Goal: Information Seeking & Learning: Learn about a topic

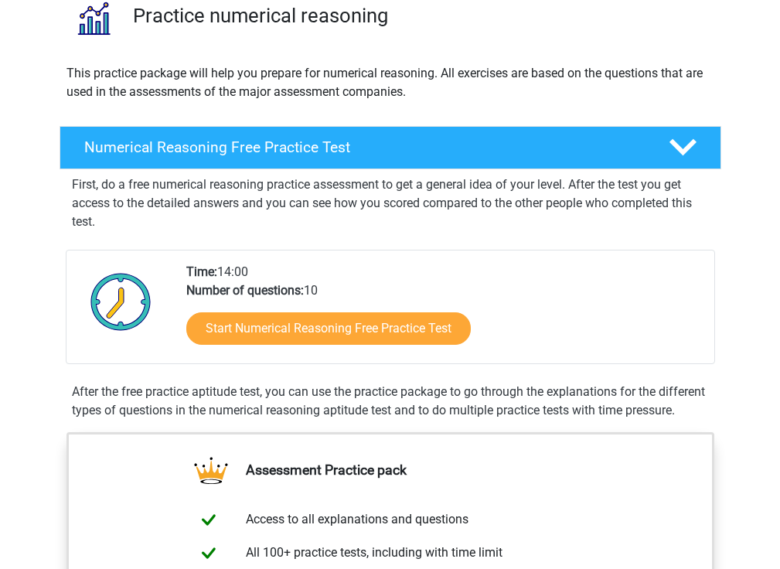
scroll to position [129, 0]
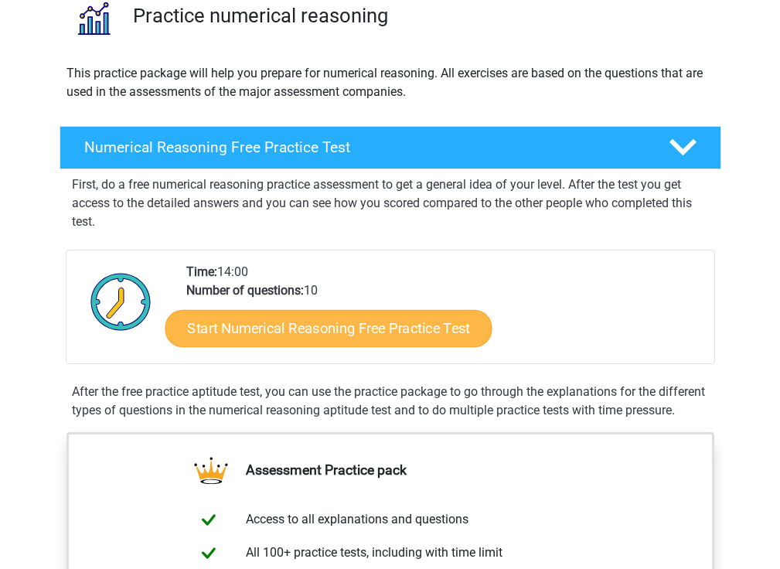
click at [249, 327] on link "Start Numerical Reasoning Free Practice Test" at bounding box center [328, 327] width 327 height 37
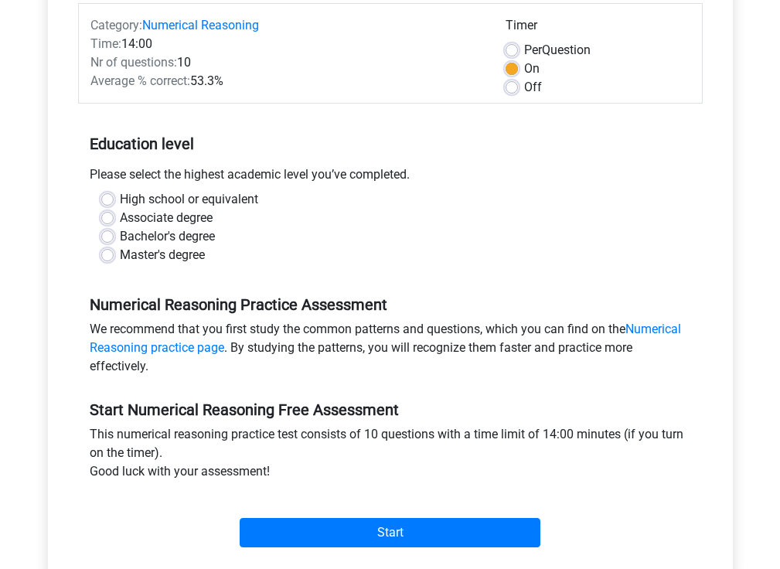
scroll to position [203, 0]
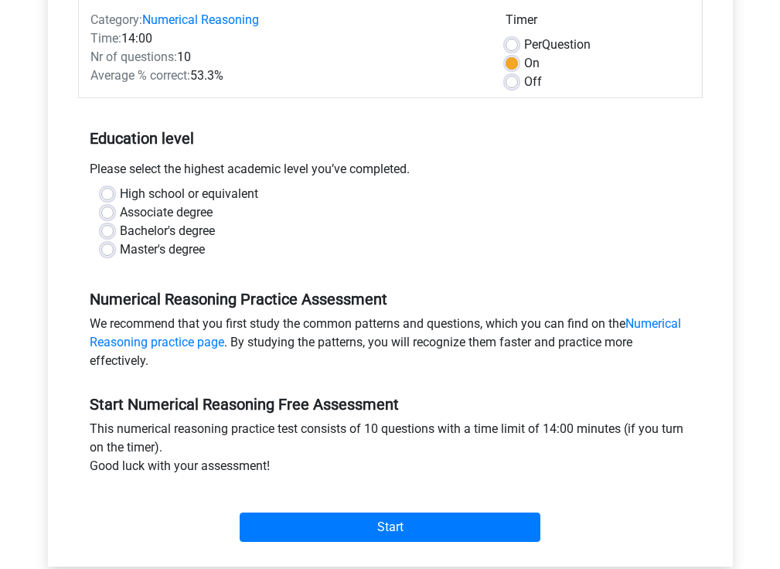
click at [120, 228] on label "Bachelor's degree" at bounding box center [167, 231] width 95 height 19
click at [110, 228] on input "Bachelor's degree" at bounding box center [107, 229] width 12 height 15
radio input "true"
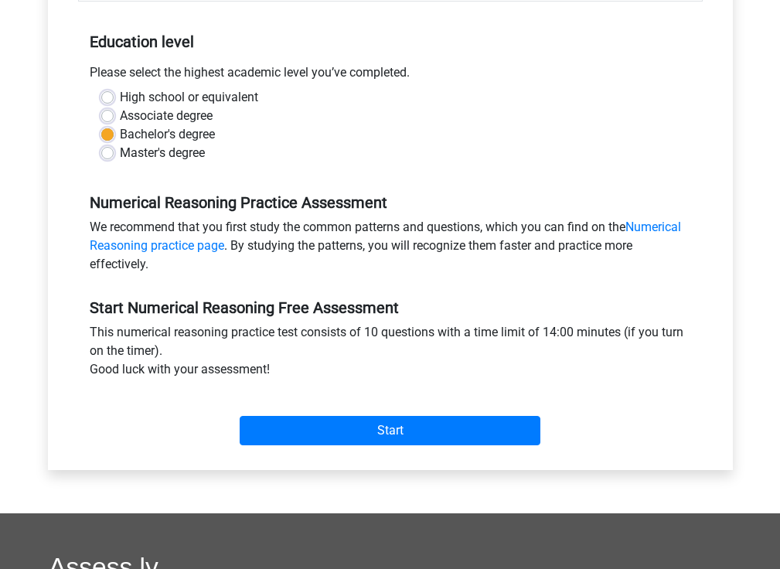
scroll to position [314, 0]
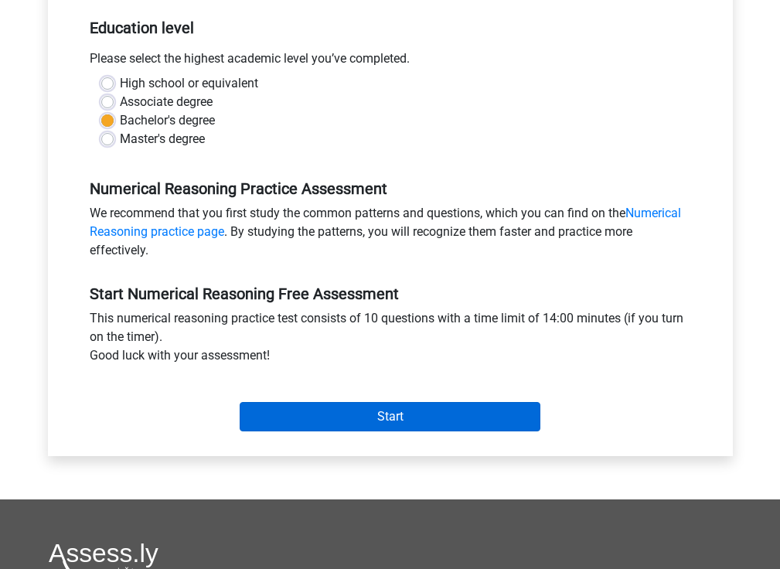
click at [303, 421] on input "Start" at bounding box center [390, 416] width 301 height 29
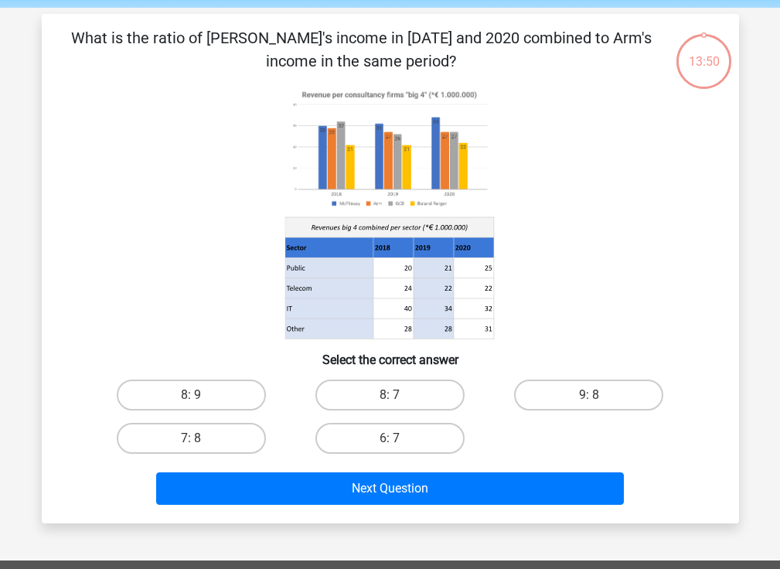
scroll to position [56, 0]
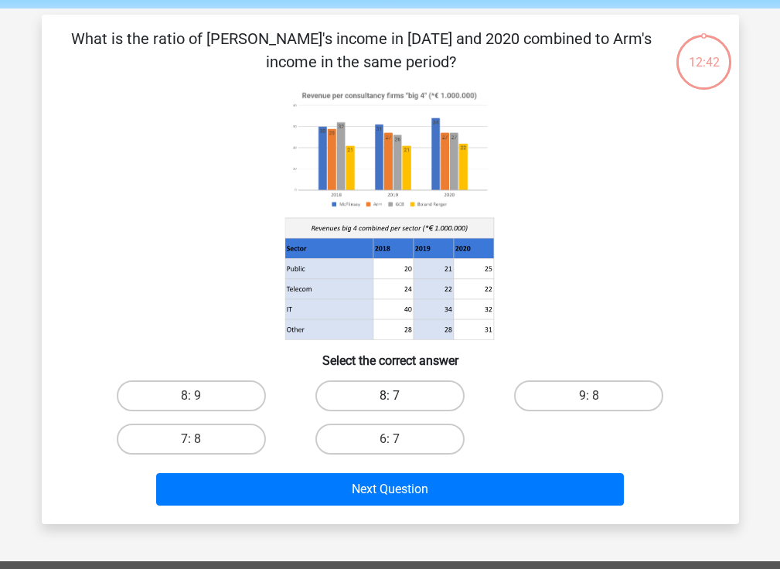
click at [386, 393] on label "8: 7" at bounding box center [389, 395] width 149 height 31
click at [390, 396] on input "8: 7" at bounding box center [395, 401] width 10 height 10
radio input "true"
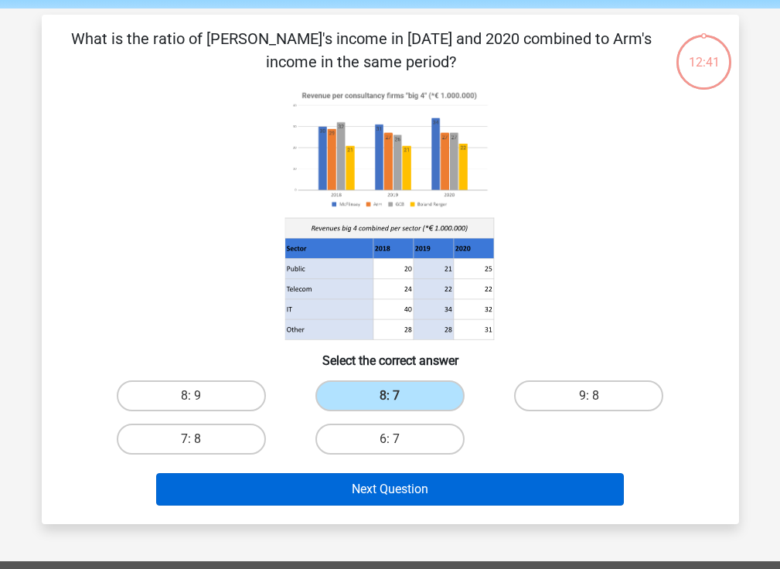
click at [435, 492] on button "Next Question" at bounding box center [390, 489] width 468 height 32
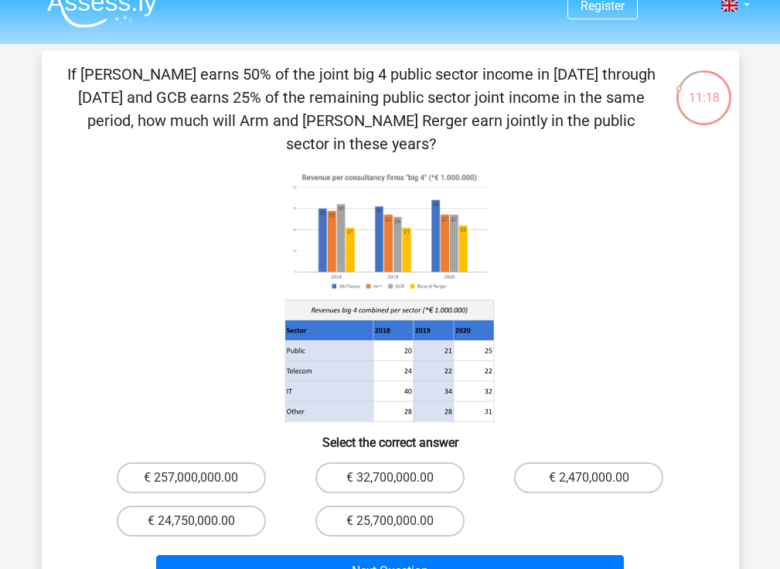
scroll to position [24, 0]
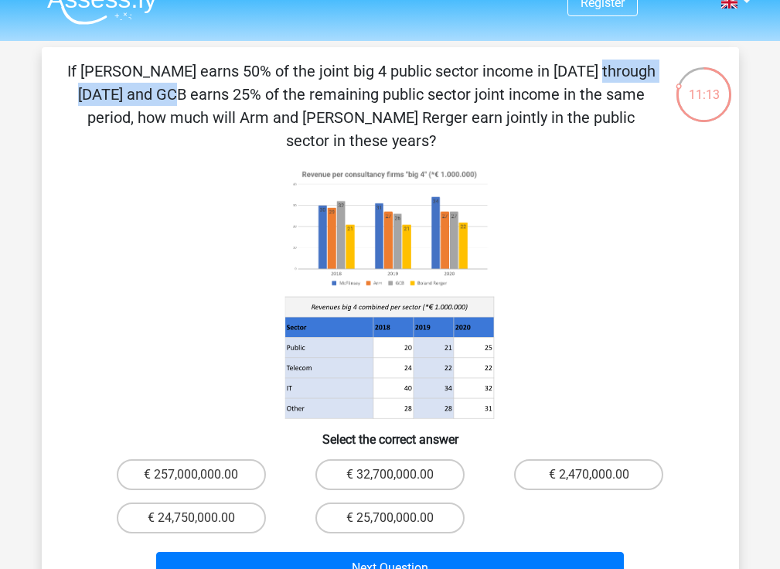
drag, startPoint x: 285, startPoint y: 67, endPoint x: 420, endPoint y: 63, distance: 135.4
click at [420, 63] on p "If [PERSON_NAME] earns 50% of the joint big 4 public sector income in [DATE] th…" at bounding box center [361, 106] width 590 height 93
click at [329, 338] on icon at bounding box center [329, 348] width 88 height 20
drag, startPoint x: 398, startPoint y: 322, endPoint x: 465, endPoint y: 322, distance: 67.3
click at [465, 322] on g at bounding box center [390, 292] width 211 height 255
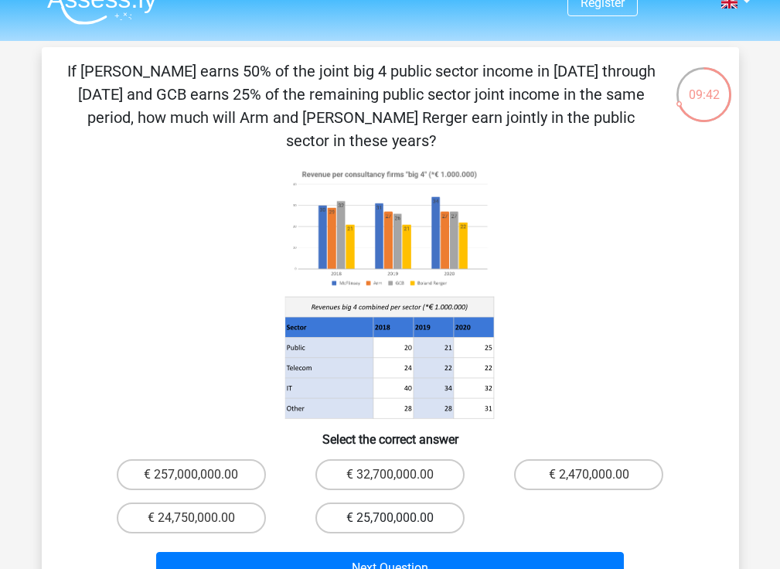
click at [366, 503] on label "€ 25,700,000.00" at bounding box center [389, 518] width 149 height 31
click at [390, 518] on input "€ 25,700,000.00" at bounding box center [395, 523] width 10 height 10
radio input "true"
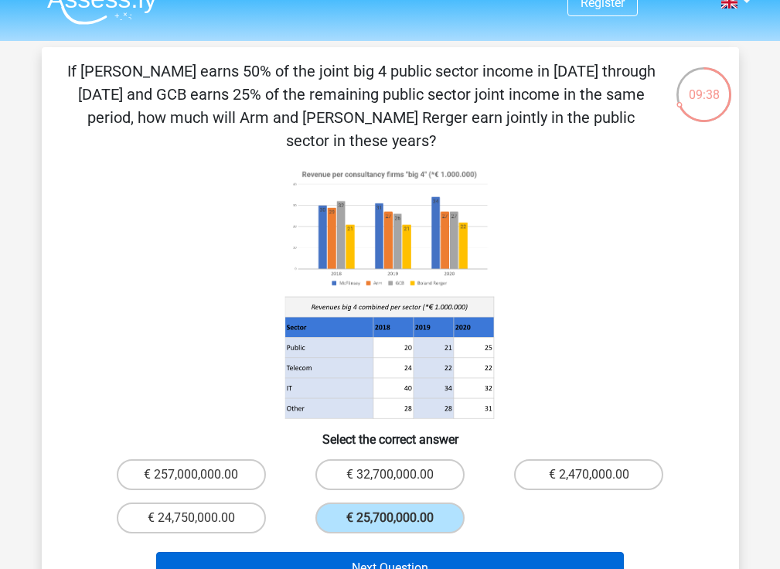
click at [377, 552] on button "Next Question" at bounding box center [390, 568] width 468 height 32
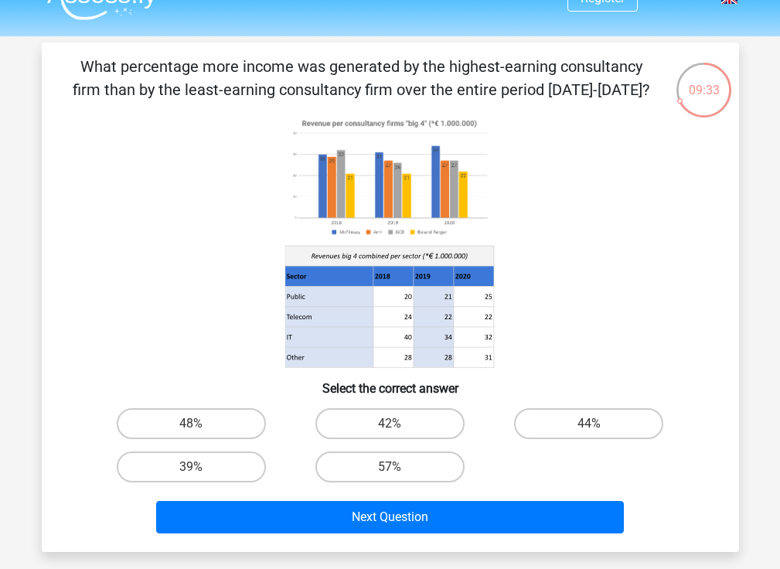
scroll to position [29, 0]
drag, startPoint x: 192, startPoint y: 66, endPoint x: 345, endPoint y: 73, distance: 153.3
click at [345, 73] on p "What percentage more income was generated by the highest-earning consultancy fi…" at bounding box center [361, 78] width 590 height 46
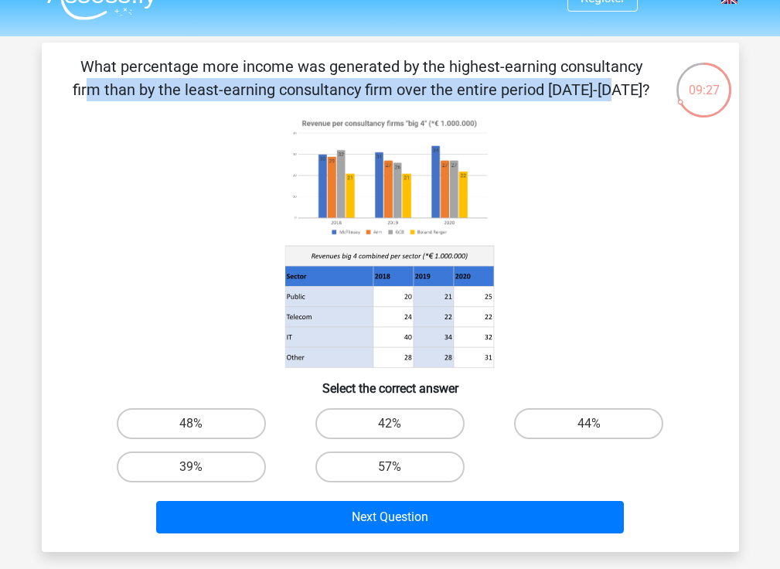
drag, startPoint x: 326, startPoint y: 66, endPoint x: 302, endPoint y: 94, distance: 37.2
click at [302, 94] on p "What percentage more income was generated by the highest-earning consultancy fi…" at bounding box center [361, 78] width 590 height 46
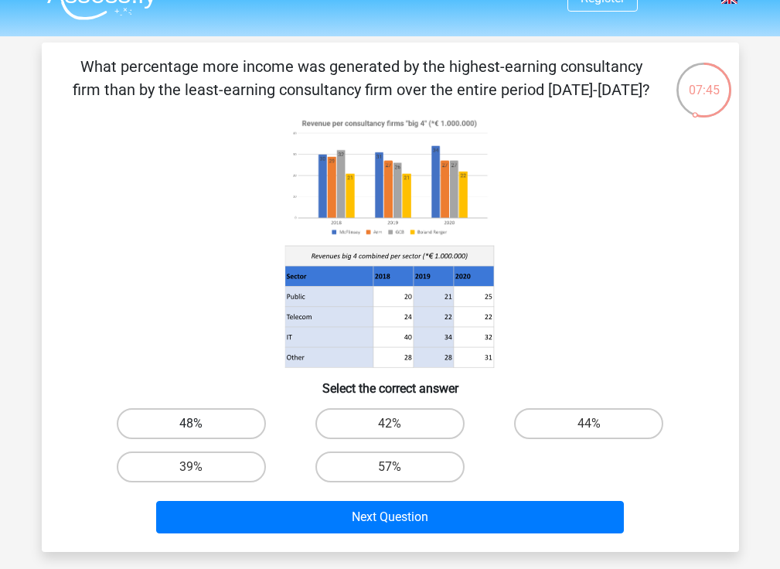
click at [216, 414] on label "48%" at bounding box center [191, 423] width 149 height 31
click at [201, 424] on input "48%" at bounding box center [196, 429] width 10 height 10
radio input "true"
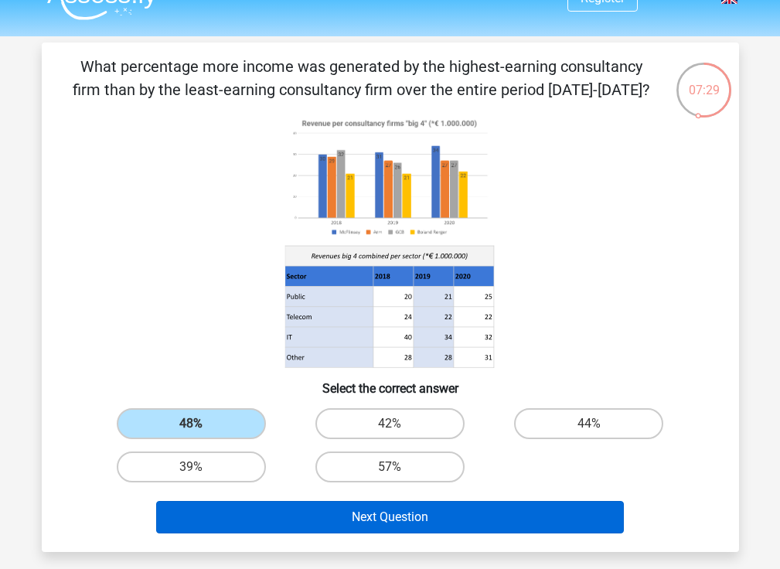
click at [289, 514] on button "Next Question" at bounding box center [390, 517] width 468 height 32
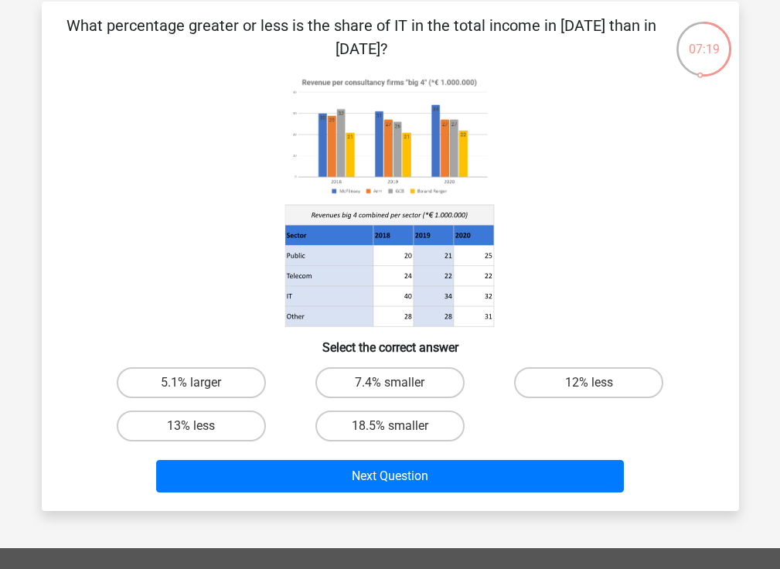
scroll to position [70, 0]
click at [588, 380] on label "12% less" at bounding box center [588, 382] width 149 height 31
click at [589, 383] on input "12% less" at bounding box center [594, 388] width 10 height 10
radio input "true"
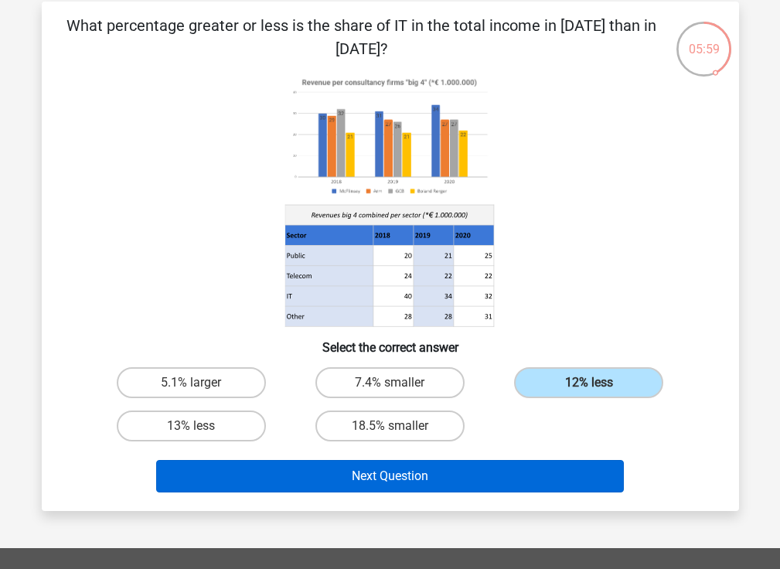
click at [488, 471] on button "Next Question" at bounding box center [390, 476] width 468 height 32
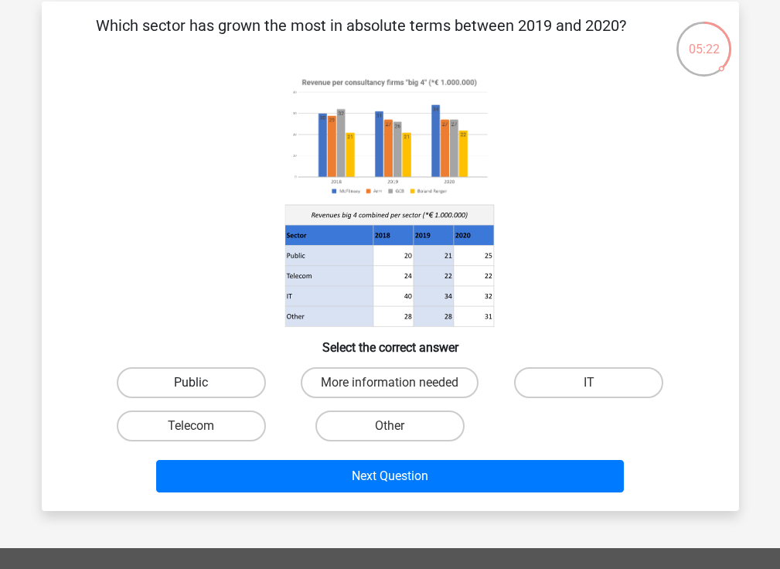
click at [212, 383] on label "Public" at bounding box center [191, 382] width 149 height 31
click at [201, 383] on input "Public" at bounding box center [196, 388] width 10 height 10
radio input "true"
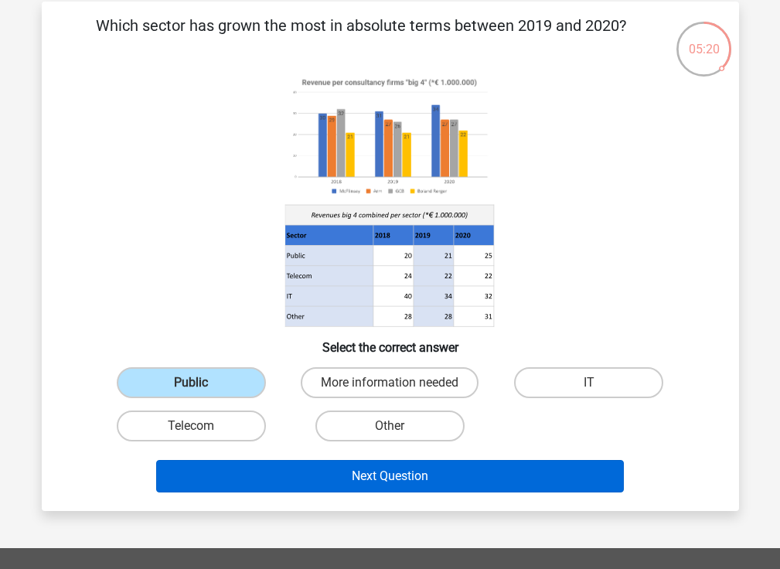
click at [443, 486] on button "Next Question" at bounding box center [390, 476] width 468 height 32
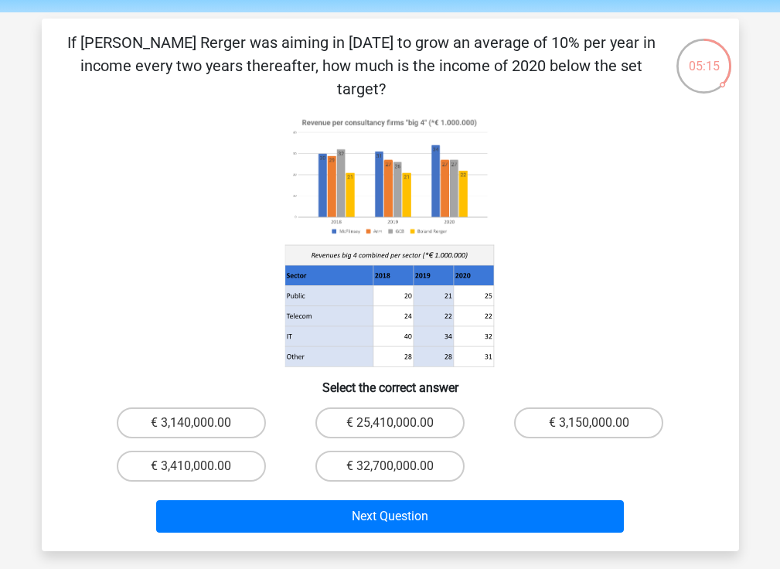
scroll to position [56, 0]
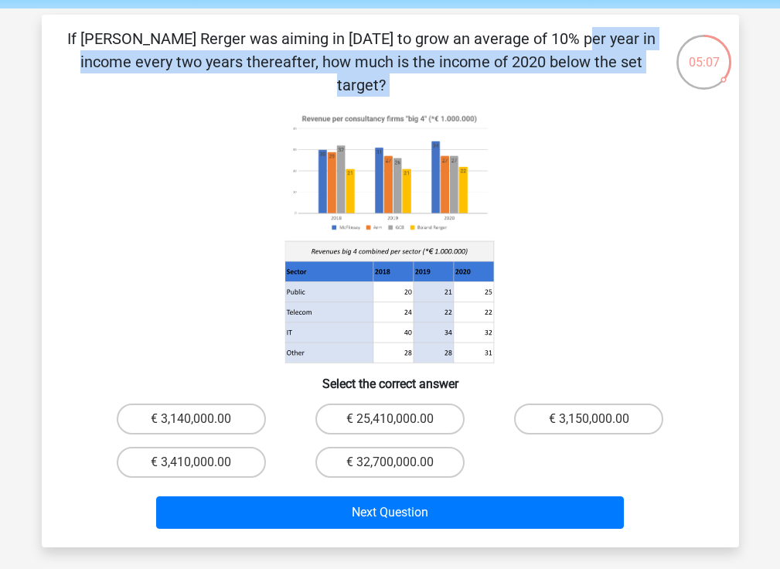
drag, startPoint x: 260, startPoint y: 34, endPoint x: 448, endPoint y: 77, distance: 192.8
click at [448, 77] on div "If Boland Rerger was aiming in 2018 to grow an average of 10% per year in incom…" at bounding box center [390, 281] width 685 height 508
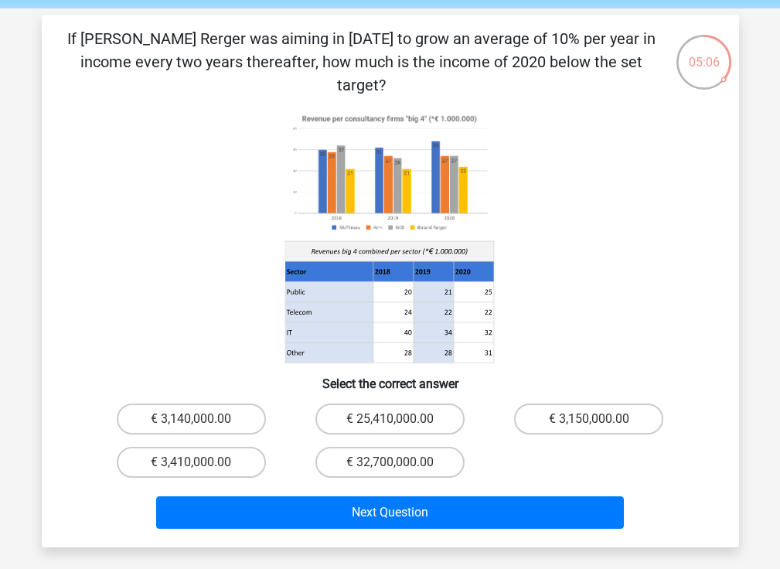
click at [448, 77] on div "If Boland Rerger was aiming in 2018 to grow an average of 10% per year in incom…" at bounding box center [390, 281] width 685 height 508
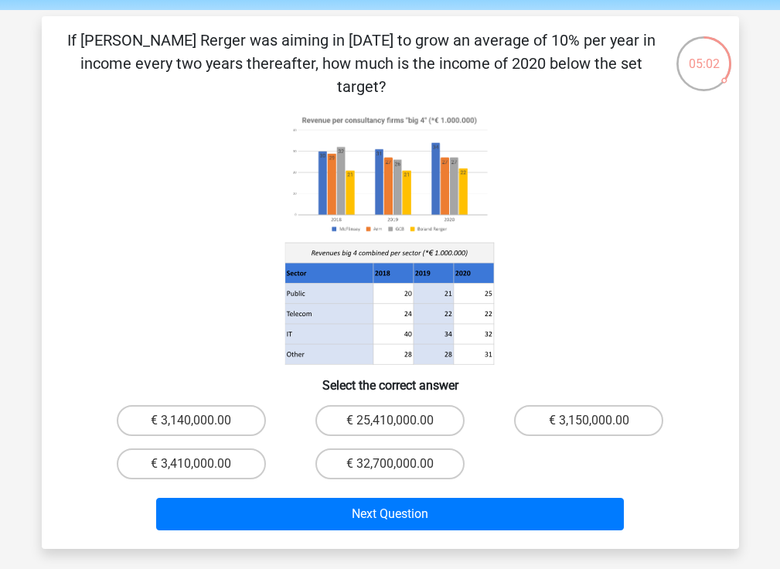
scroll to position [55, 0]
click at [218, 405] on label "€ 3,140,000.00" at bounding box center [191, 420] width 149 height 31
click at [201, 421] on input "€ 3,140,000.00" at bounding box center [196, 426] width 10 height 10
radio input "true"
click at [563, 405] on label "€ 3,150,000.00" at bounding box center [588, 420] width 149 height 31
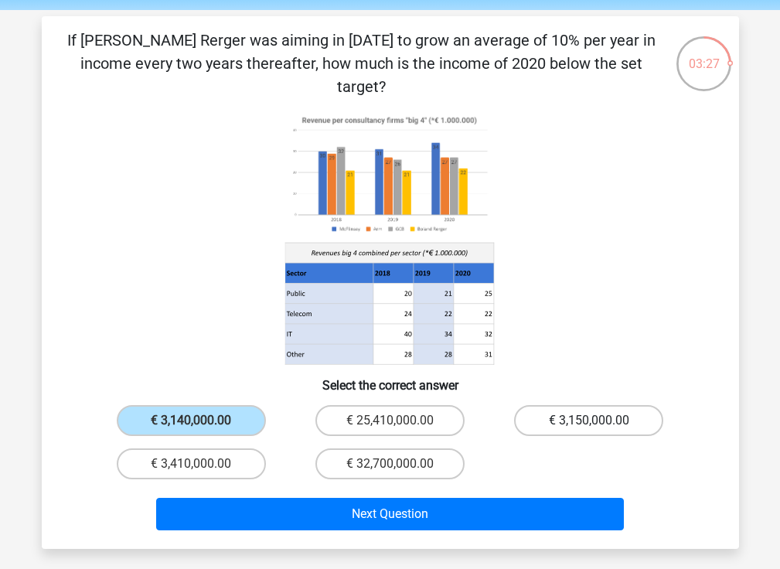
click at [589, 421] on input "€ 3,150,000.00" at bounding box center [594, 426] width 10 height 10
radio input "true"
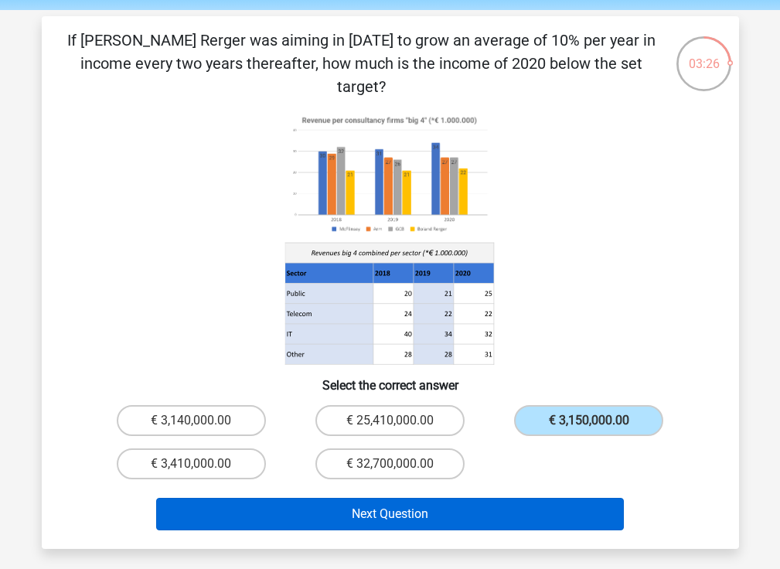
click at [426, 498] on button "Next Question" at bounding box center [390, 514] width 468 height 32
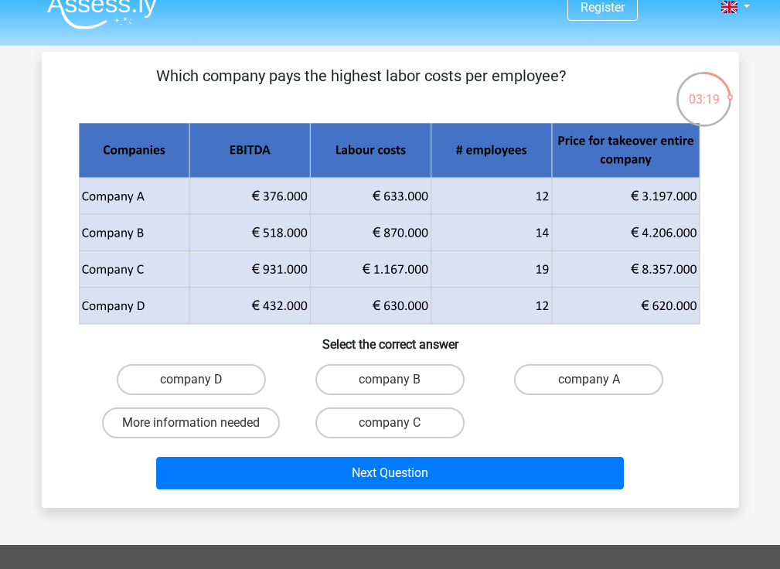
scroll to position [50, 0]
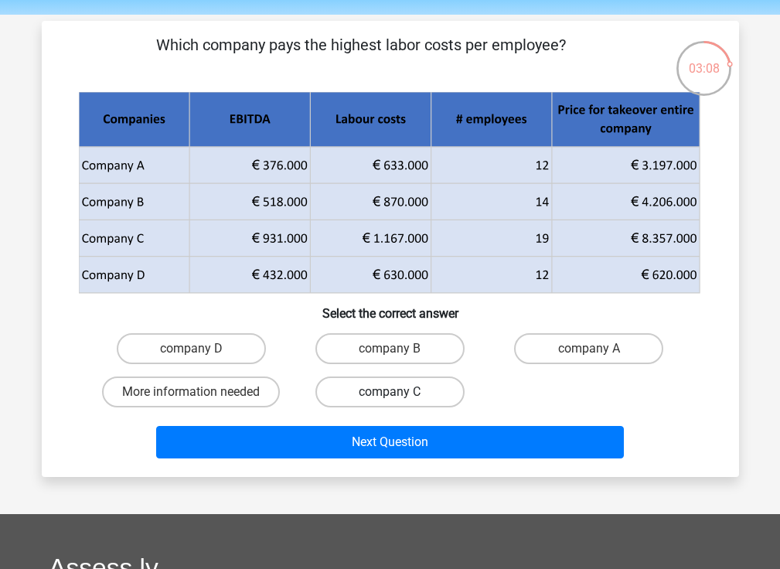
click at [411, 392] on label "company C" at bounding box center [389, 392] width 149 height 31
click at [400, 392] on input "company C" at bounding box center [395, 397] width 10 height 10
radio input "true"
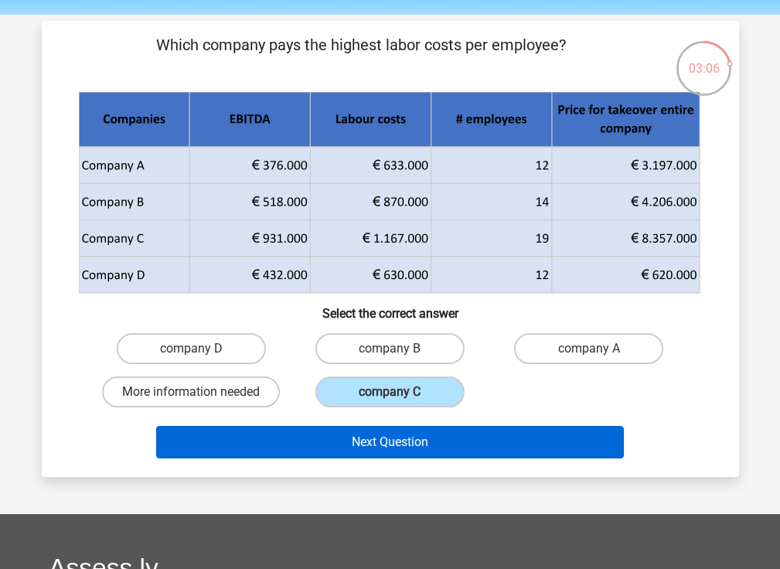
click at [416, 453] on button "Next Question" at bounding box center [390, 442] width 468 height 32
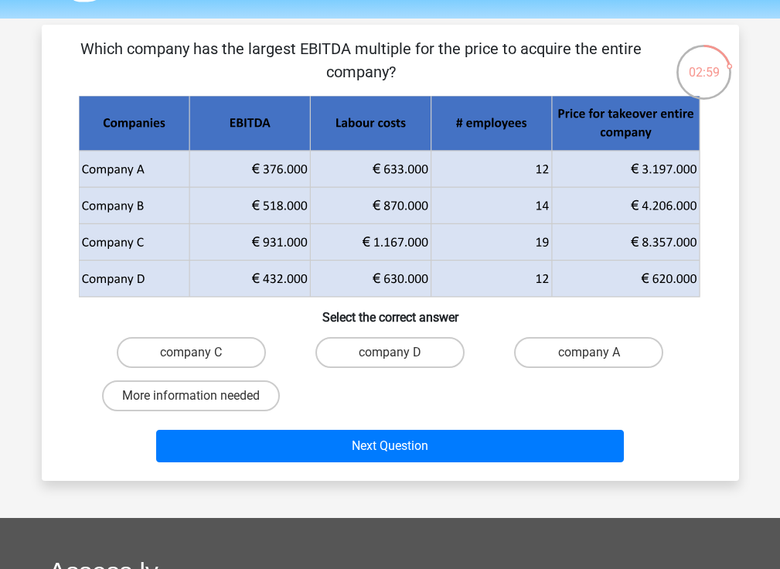
scroll to position [49, 0]
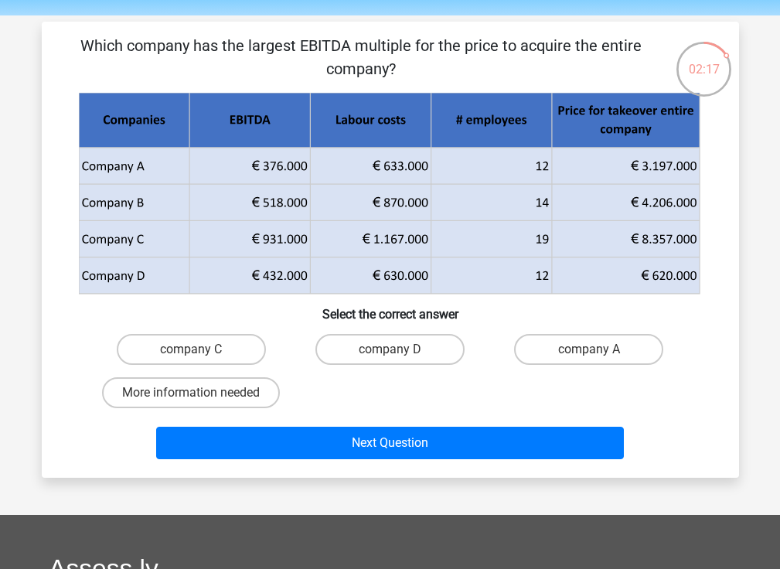
click at [590, 353] on input "company A" at bounding box center [594, 354] width 10 height 10
radio input "true"
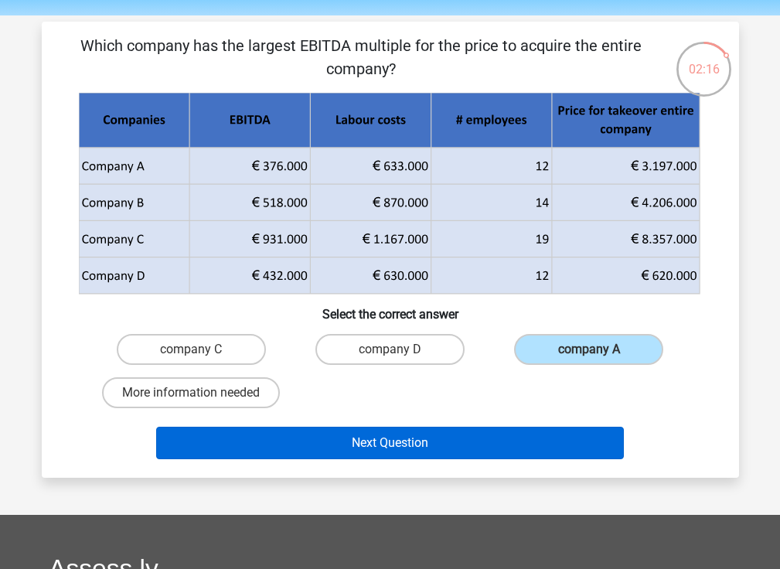
click at [509, 432] on button "Next Question" at bounding box center [390, 443] width 468 height 32
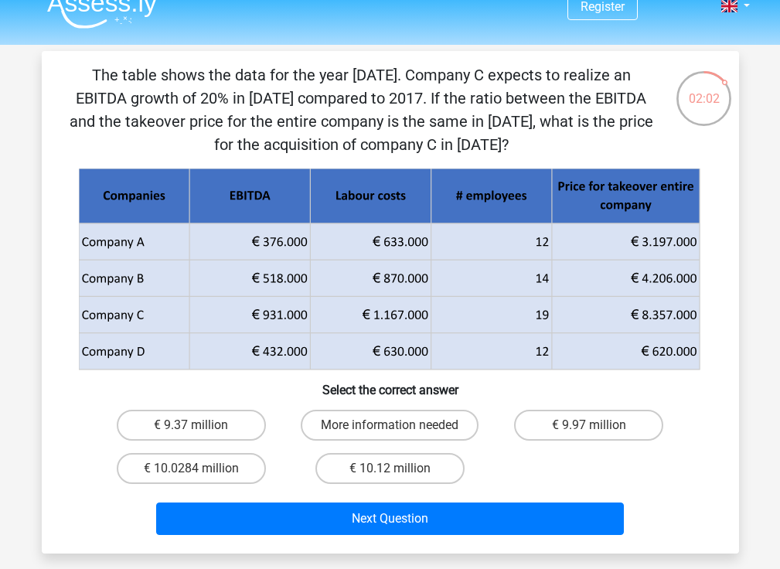
scroll to position [22, 0]
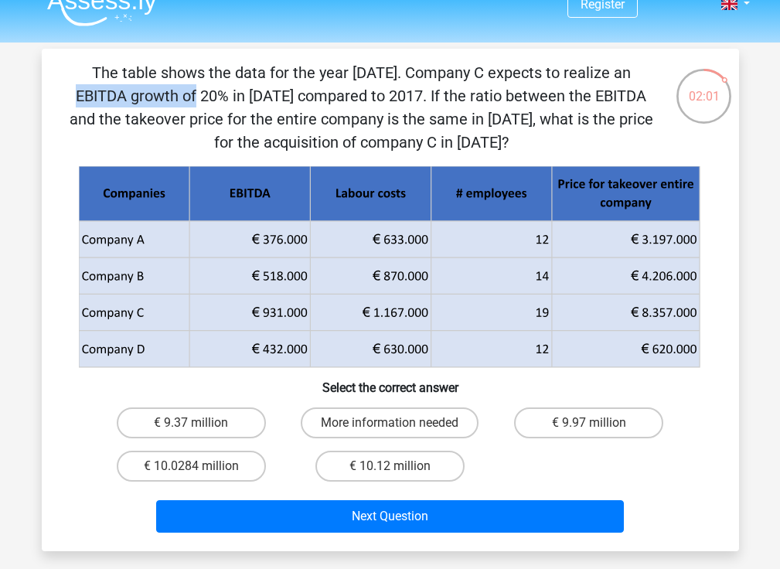
drag, startPoint x: 288, startPoint y: 71, endPoint x: 411, endPoint y: 72, distance: 122.9
click at [411, 72] on p "The table shows the data for the year 2017. Company C expects to realize an EBI…" at bounding box center [361, 107] width 590 height 93
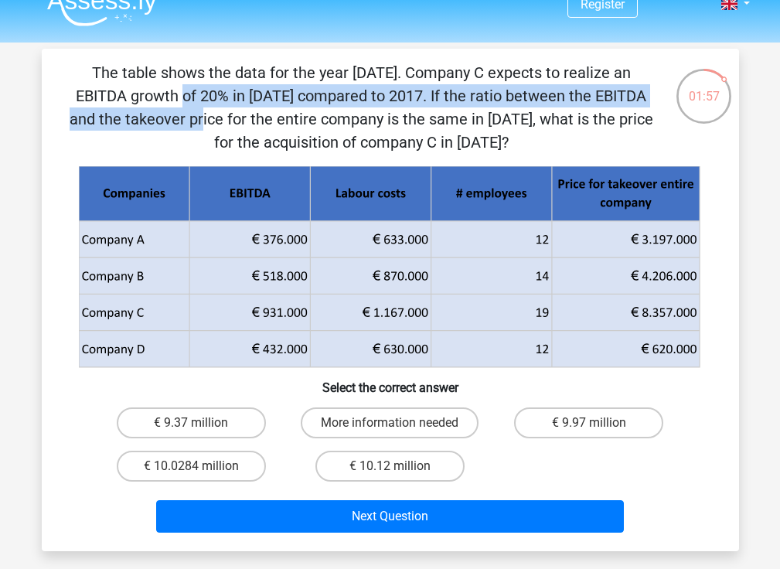
drag, startPoint x: 389, startPoint y: 73, endPoint x: 424, endPoint y: 102, distance: 45.5
click at [424, 102] on p "The table shows the data for the year 2017. Company C expects to realize an EBI…" at bounding box center [361, 107] width 590 height 93
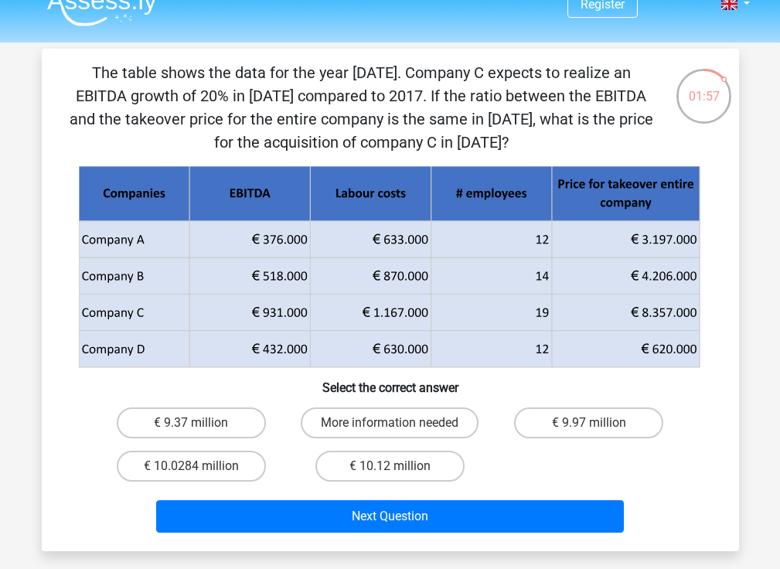
click at [411, 169] on icon at bounding box center [431, 193] width 242 height 55
click at [363, 416] on label "More information needed" at bounding box center [390, 422] width 178 height 31
click at [390, 423] on input "More information needed" at bounding box center [395, 428] width 10 height 10
radio input "true"
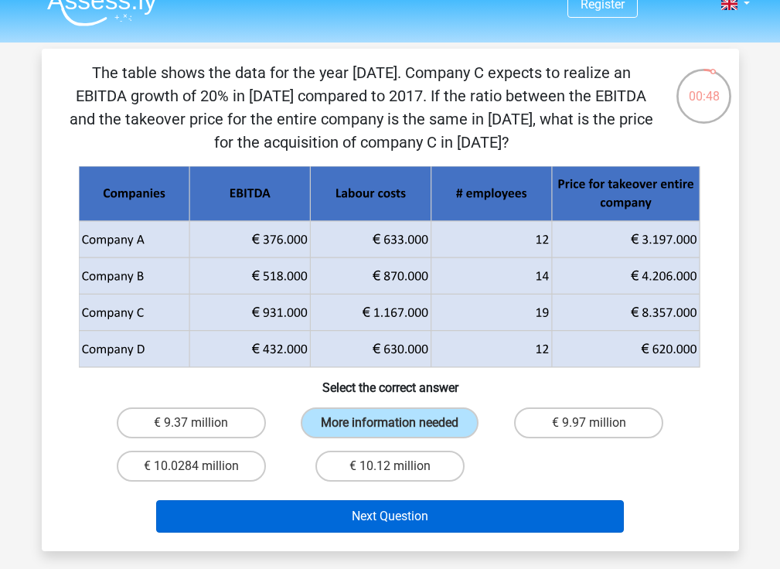
click at [407, 531] on button "Next Question" at bounding box center [390, 516] width 468 height 32
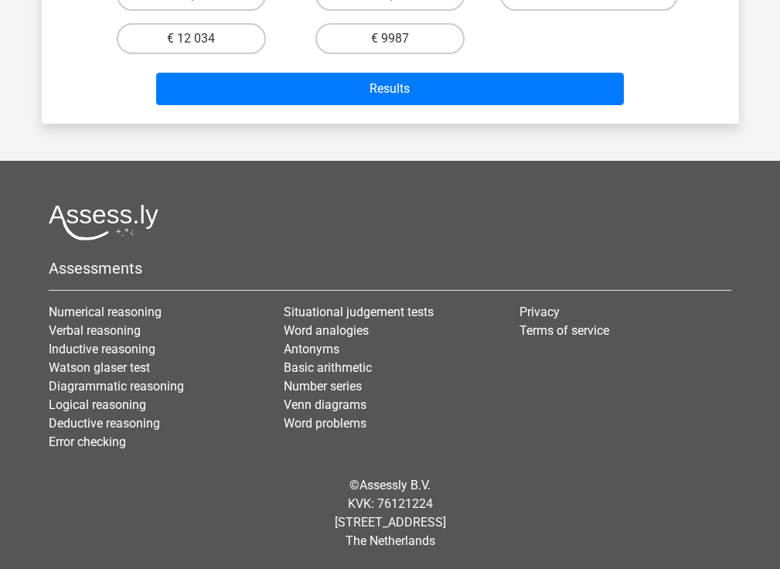
scroll to position [427, 0]
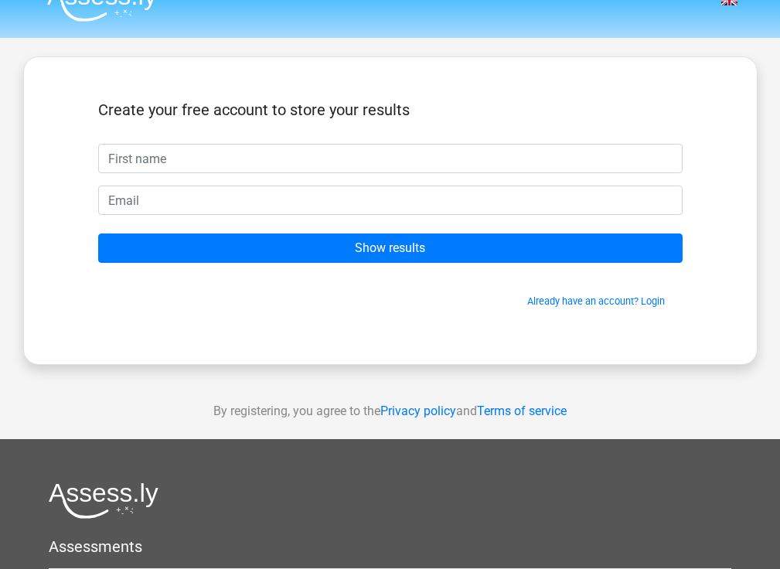
scroll to position [53, 0]
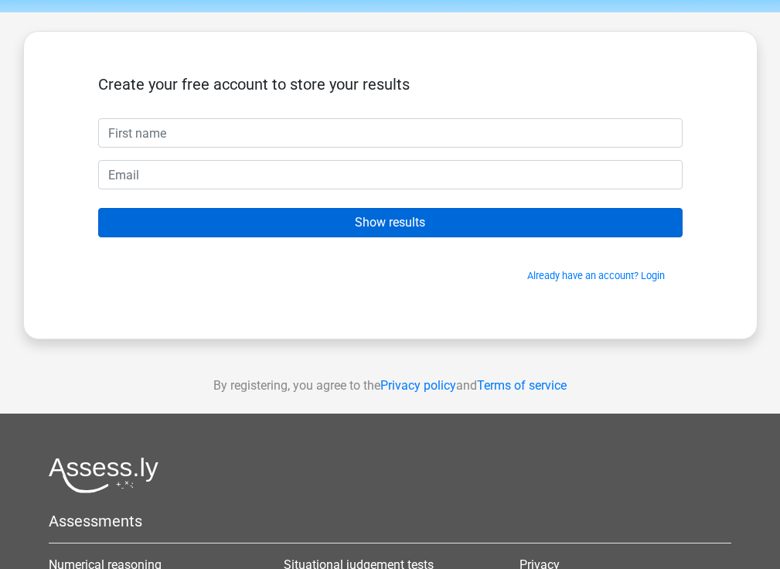
click at [343, 229] on input "Show results" at bounding box center [390, 222] width 584 height 29
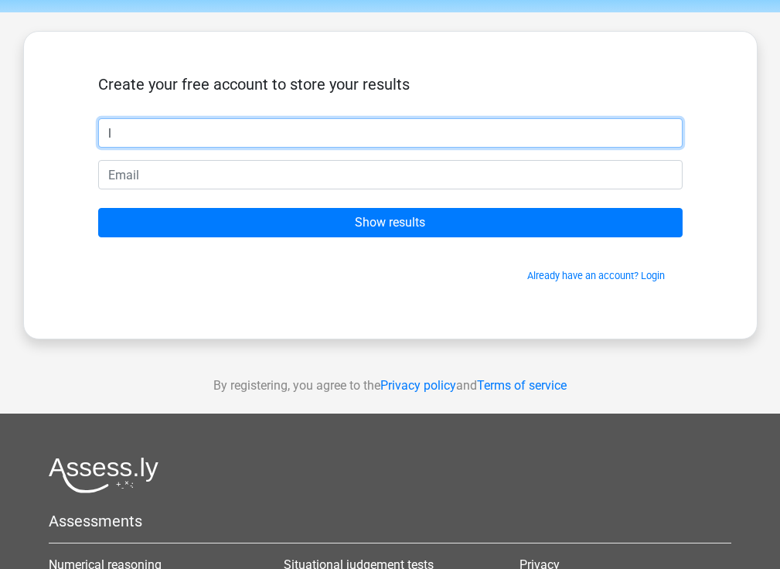
type input "l"
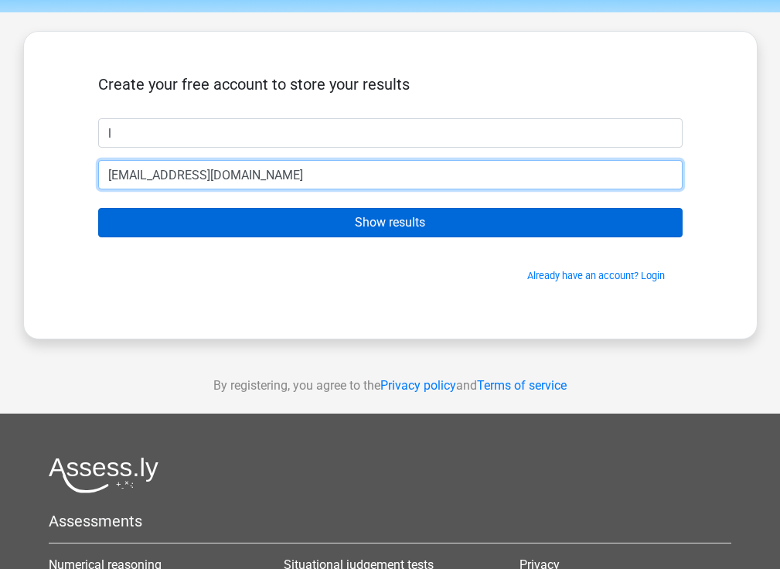
type input "[EMAIL_ADDRESS][DOMAIN_NAME]"
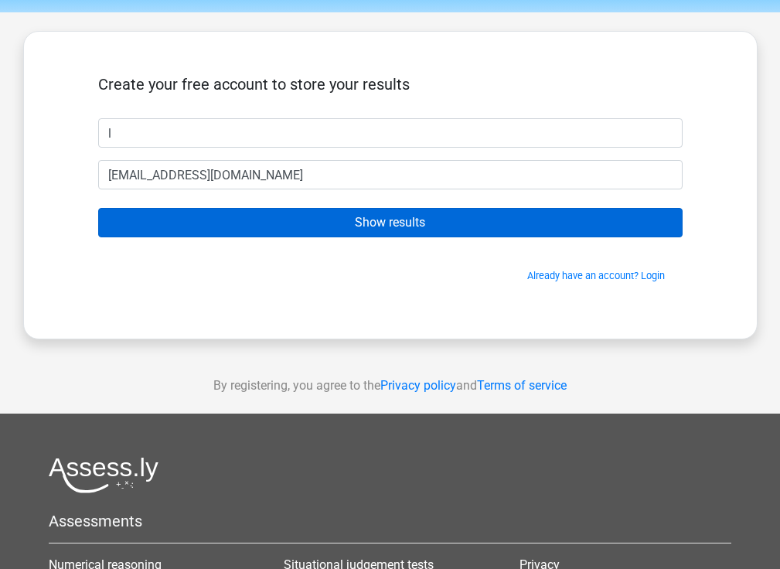
click at [228, 221] on input "Show results" at bounding box center [390, 222] width 584 height 29
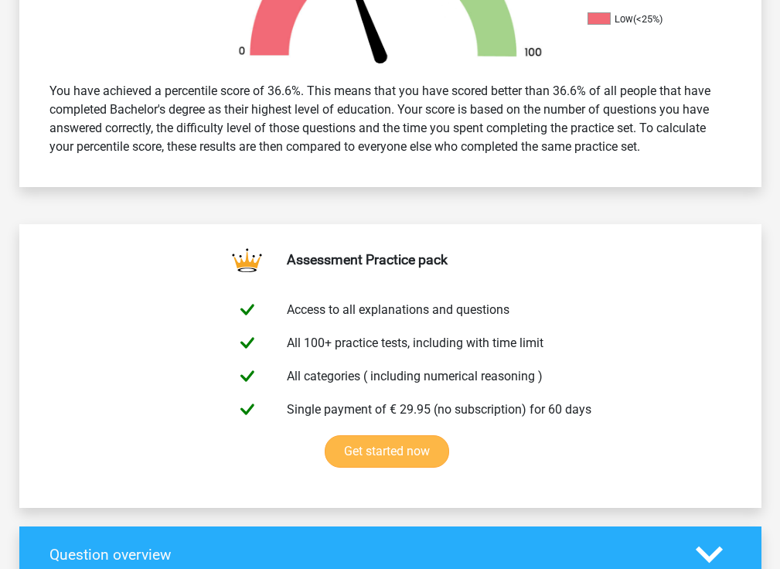
scroll to position [583, 0]
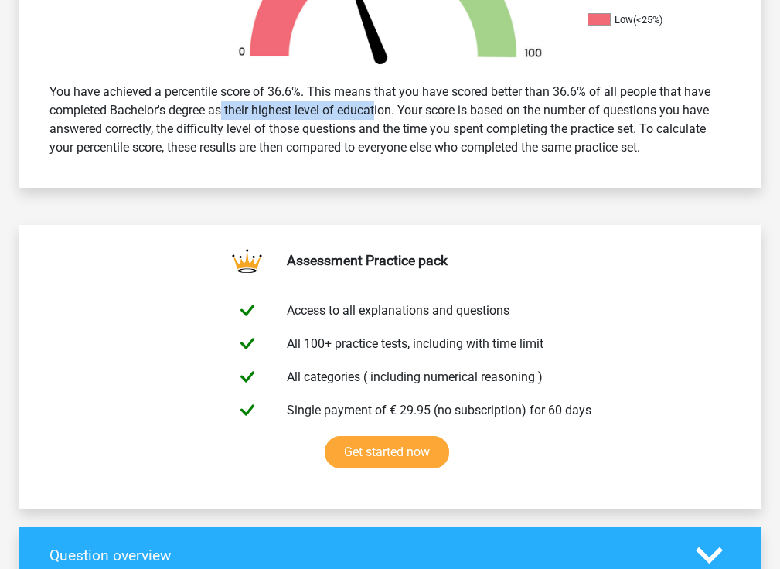
drag, startPoint x: 179, startPoint y: 117, endPoint x: 326, endPoint y: 107, distance: 147.2
click at [326, 107] on div "You have achieved a percentile score of 36.6%. This means that you have scored …" at bounding box center [390, 120] width 705 height 87
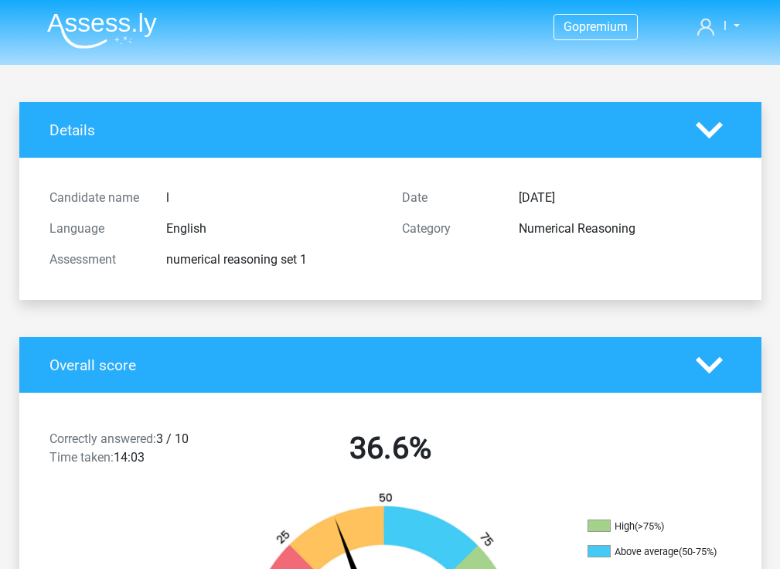
scroll to position [0, 0]
click at [722, 366] on icon at bounding box center [709, 365] width 27 height 27
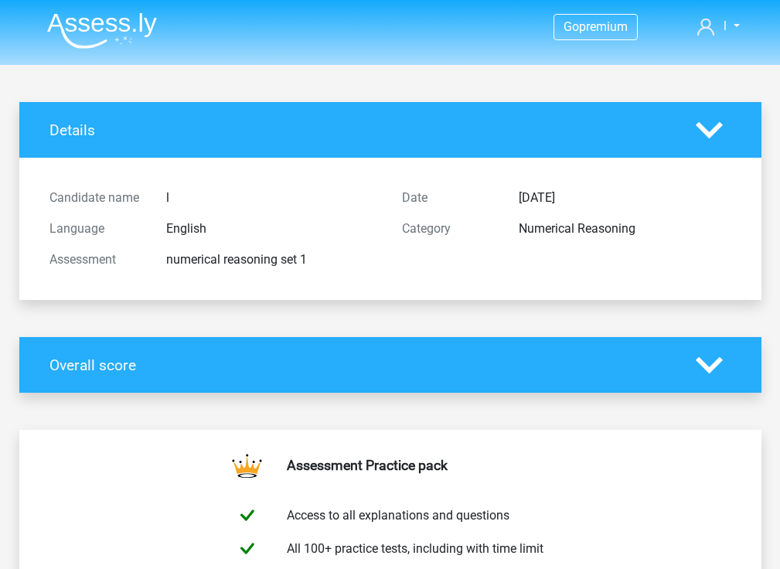
click at [716, 146] on div "Details" at bounding box center [390, 130] width 742 height 56
click at [718, 118] on icon at bounding box center [709, 130] width 27 height 27
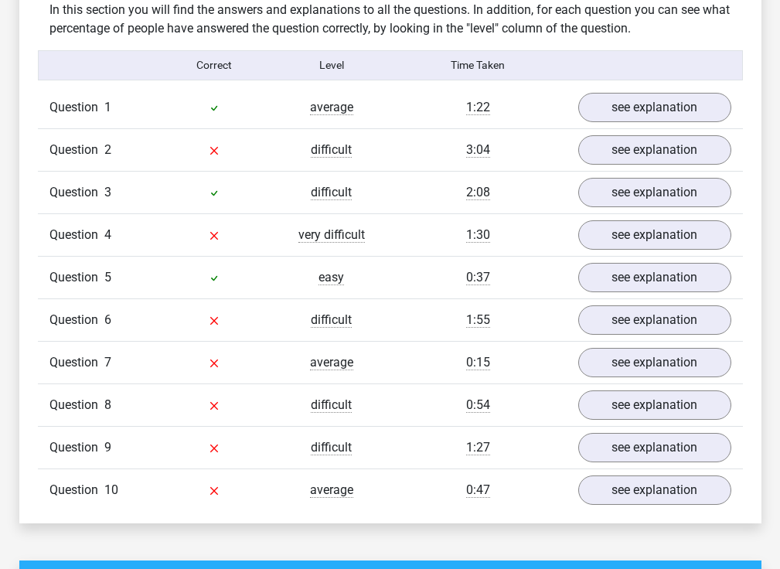
scroll to position [655, 0]
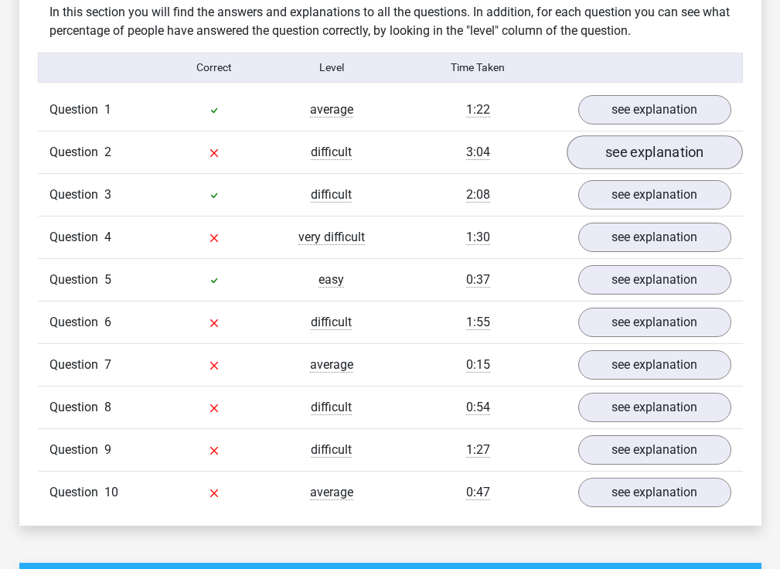
click at [629, 153] on link "see explanation" at bounding box center [655, 153] width 176 height 34
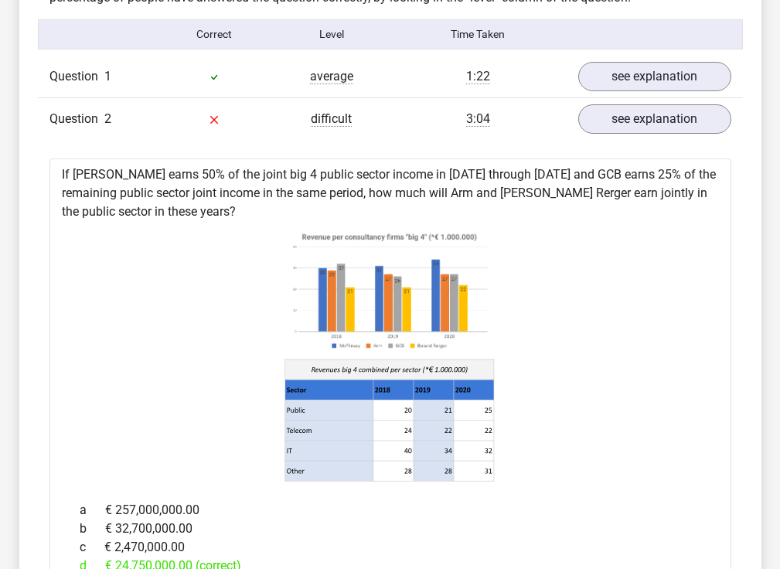
scroll to position [677, 0]
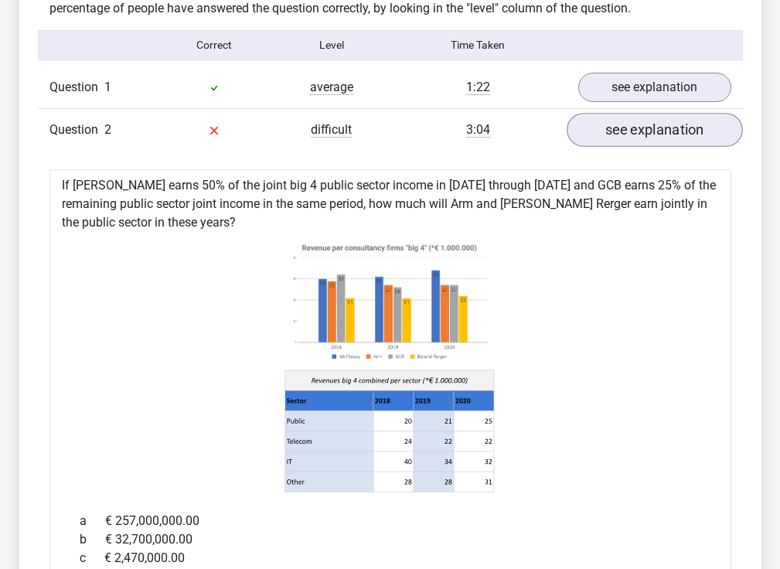
click at [624, 128] on link "see explanation" at bounding box center [655, 131] width 176 height 34
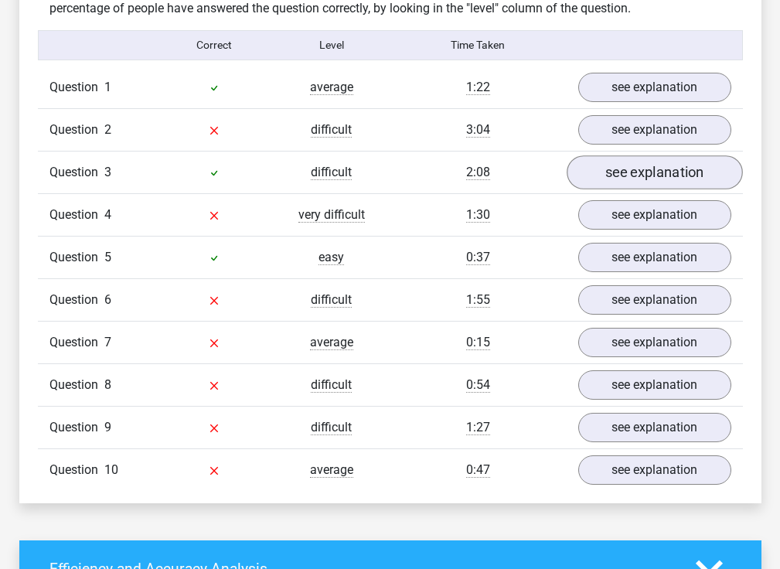
click at [631, 172] on link "see explanation" at bounding box center [655, 173] width 176 height 34
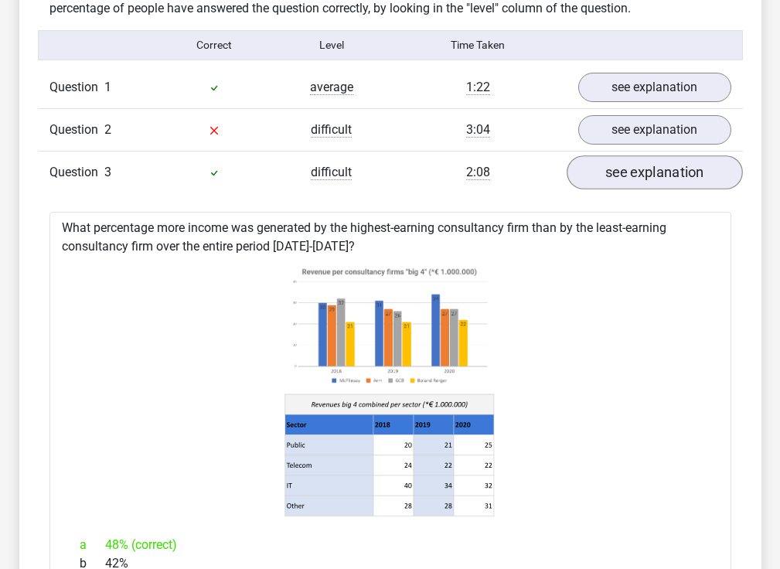
click at [631, 172] on link "see explanation" at bounding box center [655, 173] width 176 height 34
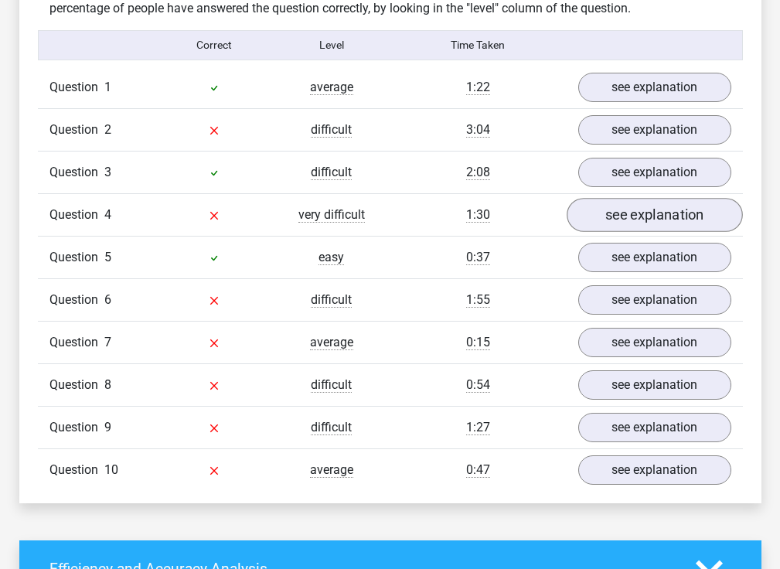
click at [644, 214] on link "see explanation" at bounding box center [655, 216] width 176 height 34
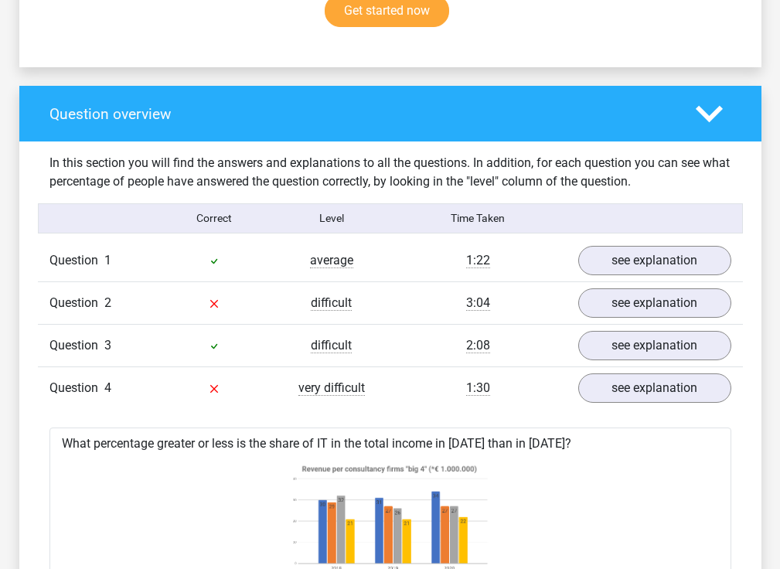
scroll to position [327, 0]
